Goal: Navigation & Orientation: Find specific page/section

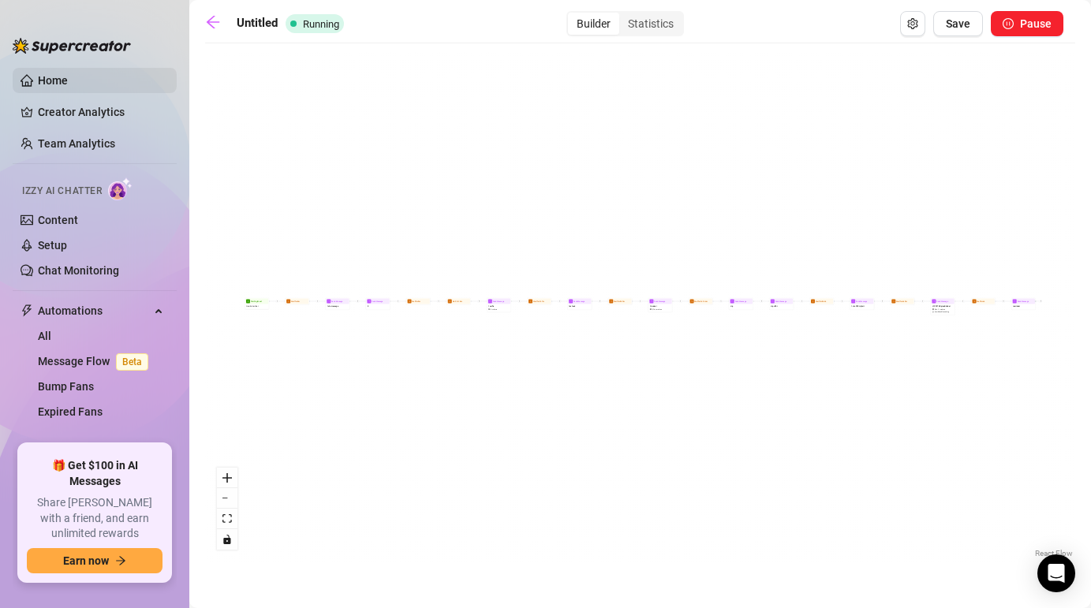
click at [60, 81] on link "Home" at bounding box center [53, 80] width 30 height 13
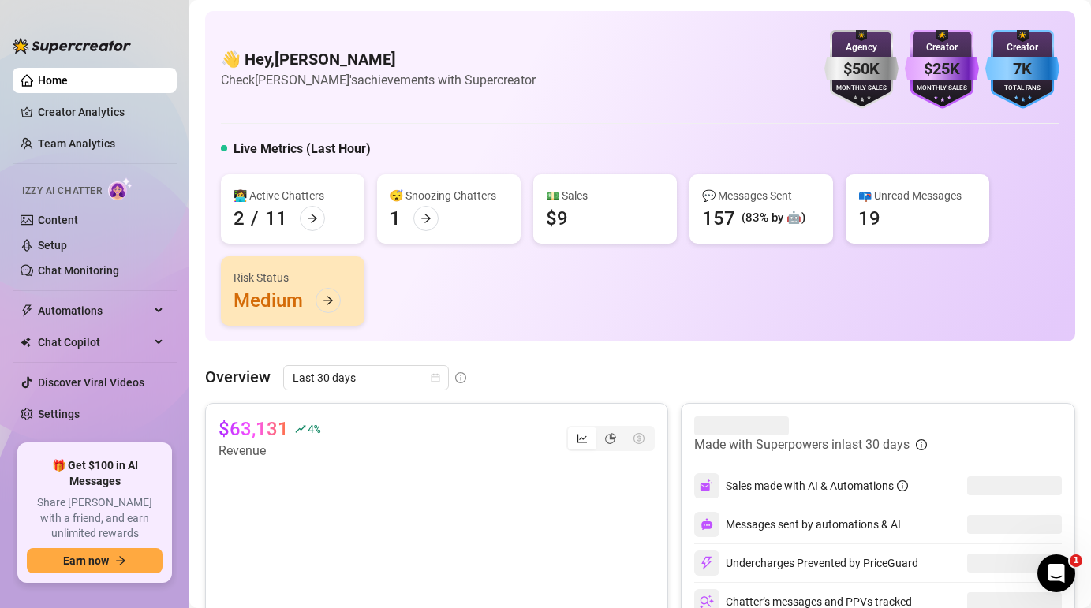
scroll to position [73, 0]
